Goal: Task Accomplishment & Management: Manage account settings

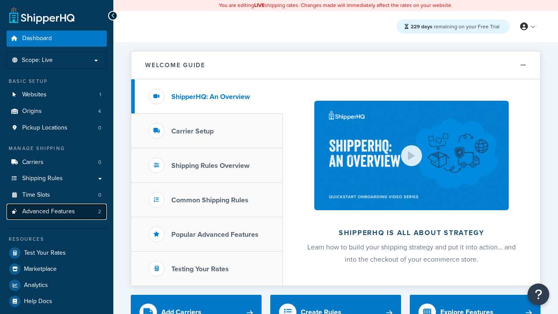
click at [57, 211] on span "Advanced Features" at bounding box center [48, 211] width 53 height 7
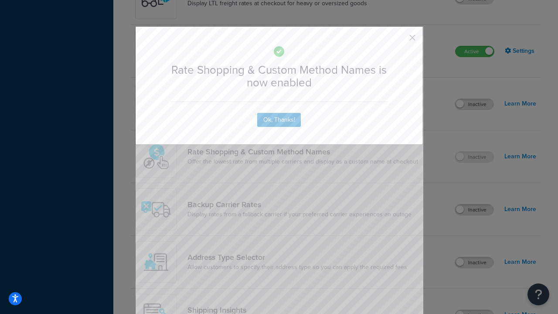
click at [399, 40] on button "button" at bounding box center [399, 41] width 2 height 2
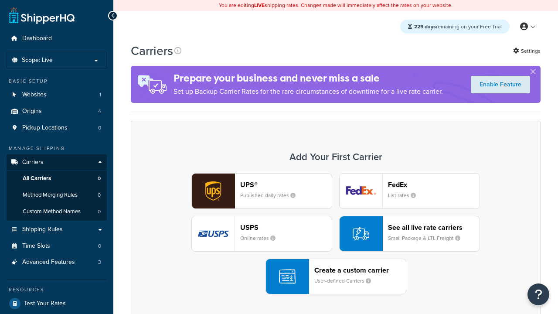
click at [336, 234] on div "UPS® Published daily rates FedEx List rates USPS Online rates See all live rate…" at bounding box center [335, 233] width 391 height 121
click at [409, 234] on div "See all live rate carriers Small Package & LTL Freight" at bounding box center [434, 233] width 92 height 21
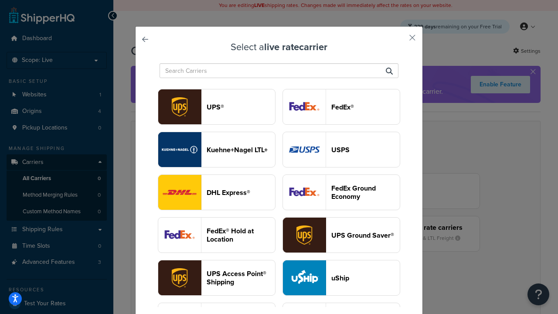
click at [341, 150] on header "USPS" at bounding box center [365, 150] width 68 height 8
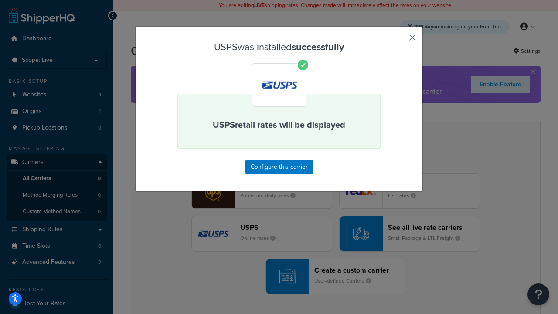
click at [399, 41] on button "button" at bounding box center [399, 41] width 2 height 2
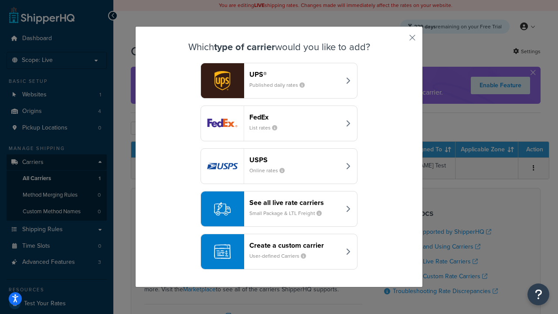
click at [279, 209] on div "See all live rate carriers Small Package & LTL Freight" at bounding box center [294, 208] width 91 height 21
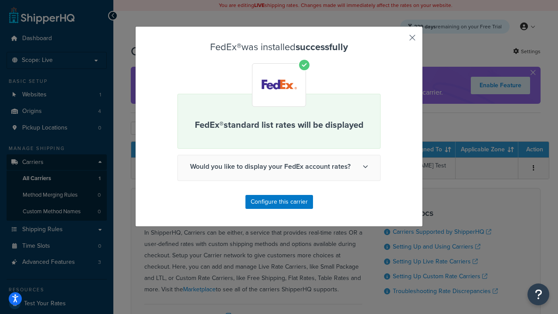
click at [399, 41] on button "button" at bounding box center [399, 41] width 2 height 2
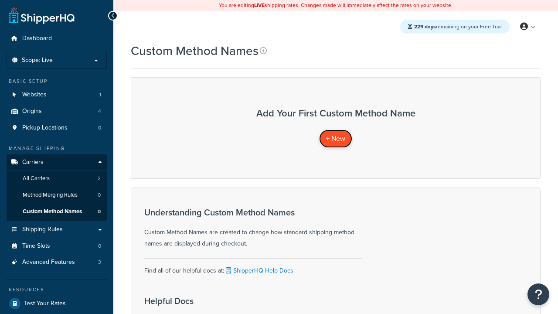
click at [336, 138] on span "+ New" at bounding box center [335, 138] width 19 height 10
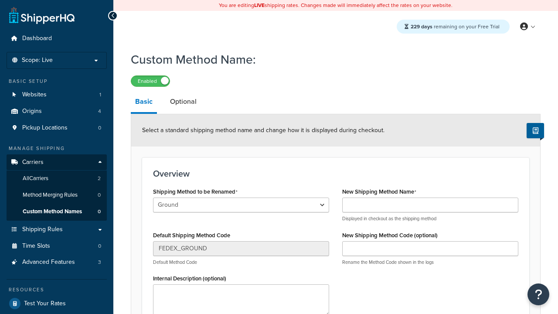
scroll to position [101, 0]
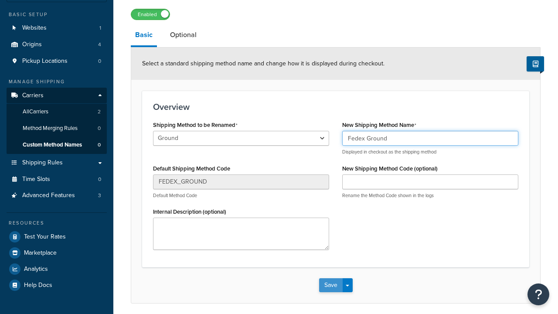
type input "Fedex Ground"
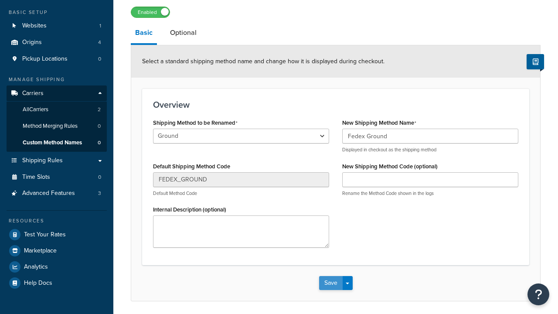
click at [330, 276] on button "Save" at bounding box center [331, 283] width 24 height 14
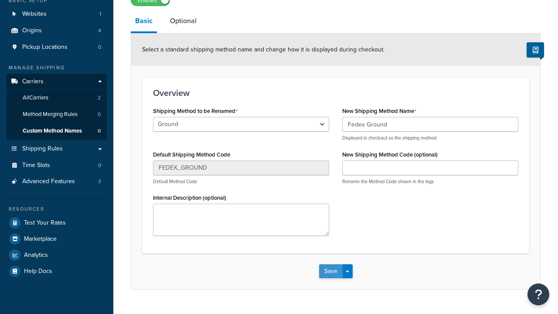
scroll to position [0, 0]
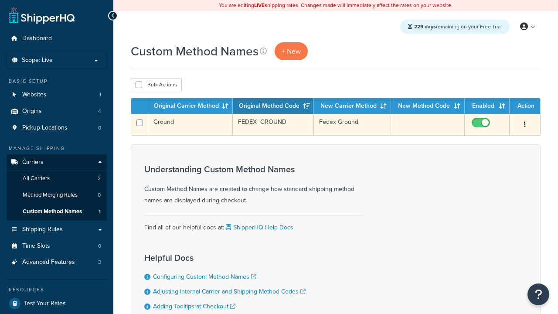
click at [525, 125] on icon "button" at bounding box center [525, 124] width 2 height 6
click at [0, 0] on link "Edit" at bounding box center [0, 0] width 0 height 0
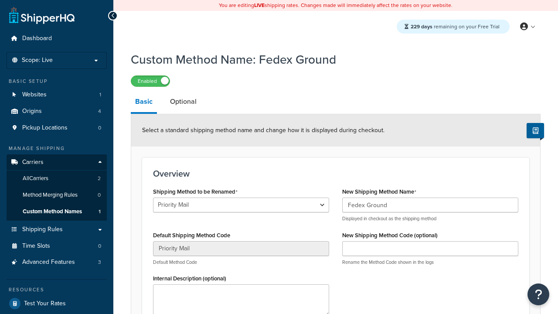
select select "710669"
type input "USPS Priority"
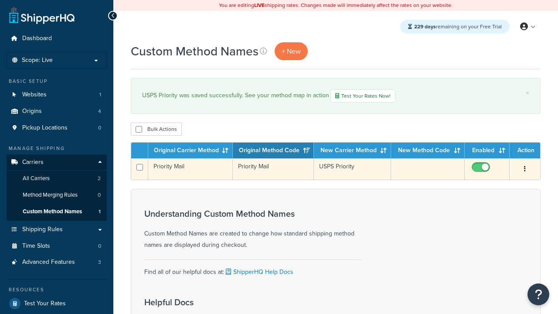
click at [525, 170] on icon "button" at bounding box center [525, 169] width 2 height 6
click at [0, 0] on link "Duplicate" at bounding box center [0, 0] width 0 height 0
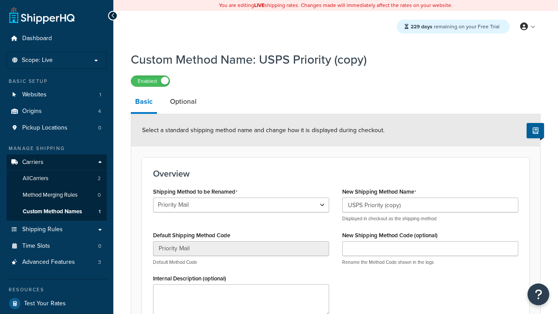
scroll to position [101, 0]
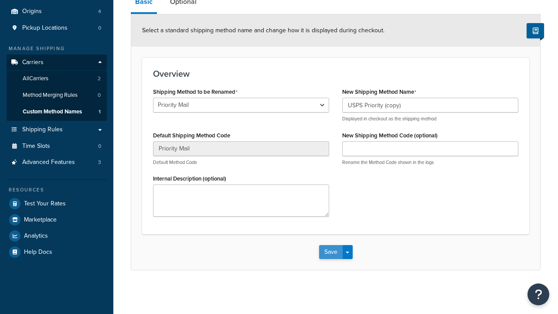
click at [330, 252] on button "Save" at bounding box center [331, 252] width 24 height 14
select select "710677"
type input "FEDEX_GROUND"
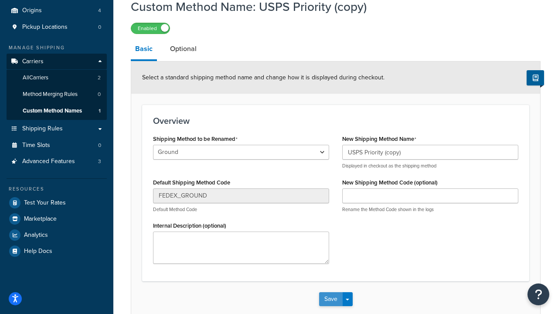
click at [330, 306] on button "Save" at bounding box center [331, 299] width 24 height 14
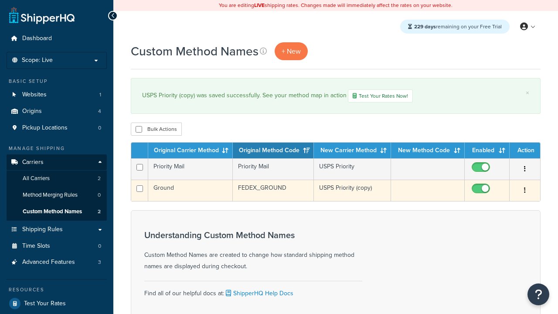
click at [525, 191] on icon "button" at bounding box center [525, 190] width 2 height 6
click at [0, 0] on link "Delete" at bounding box center [0, 0] width 0 height 0
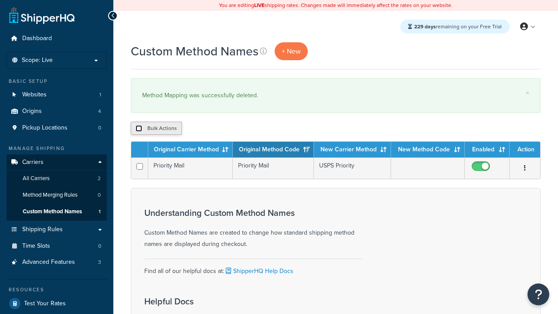
click at [139, 129] on input "checkbox" at bounding box center [139, 128] width 7 height 7
checkbox input "true"
click at [0, 0] on button "Delete" at bounding box center [0, 0] width 0 height 0
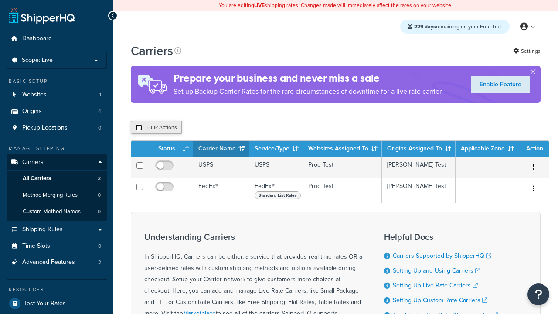
click at [139, 129] on input "checkbox" at bounding box center [139, 127] width 7 height 7
checkbox input "true"
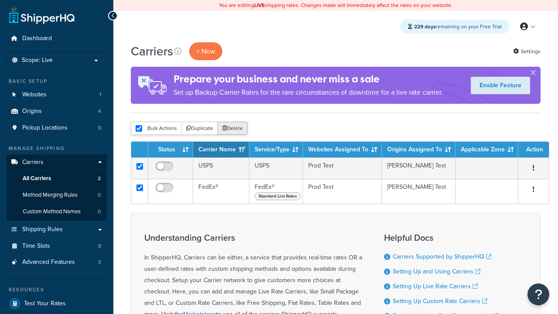
click at [235, 129] on button "Delete" at bounding box center [233, 128] width 30 height 13
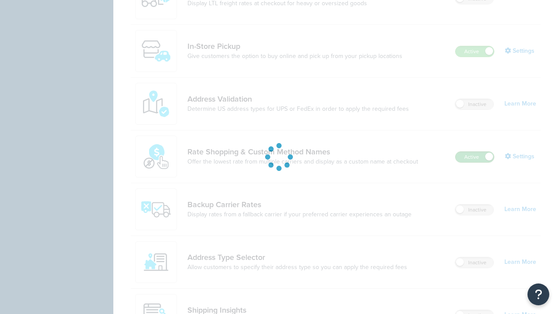
click at [475, 152] on label "Active" at bounding box center [475, 157] width 38 height 10
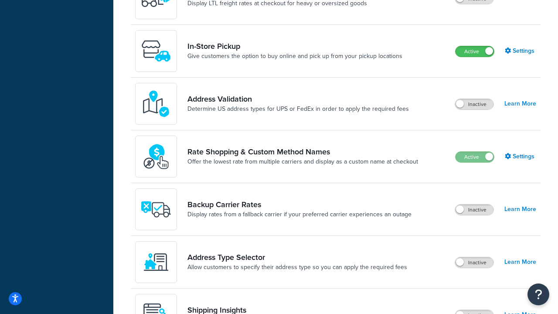
scroll to position [540, 0]
